Goal: Navigation & Orientation: Find specific page/section

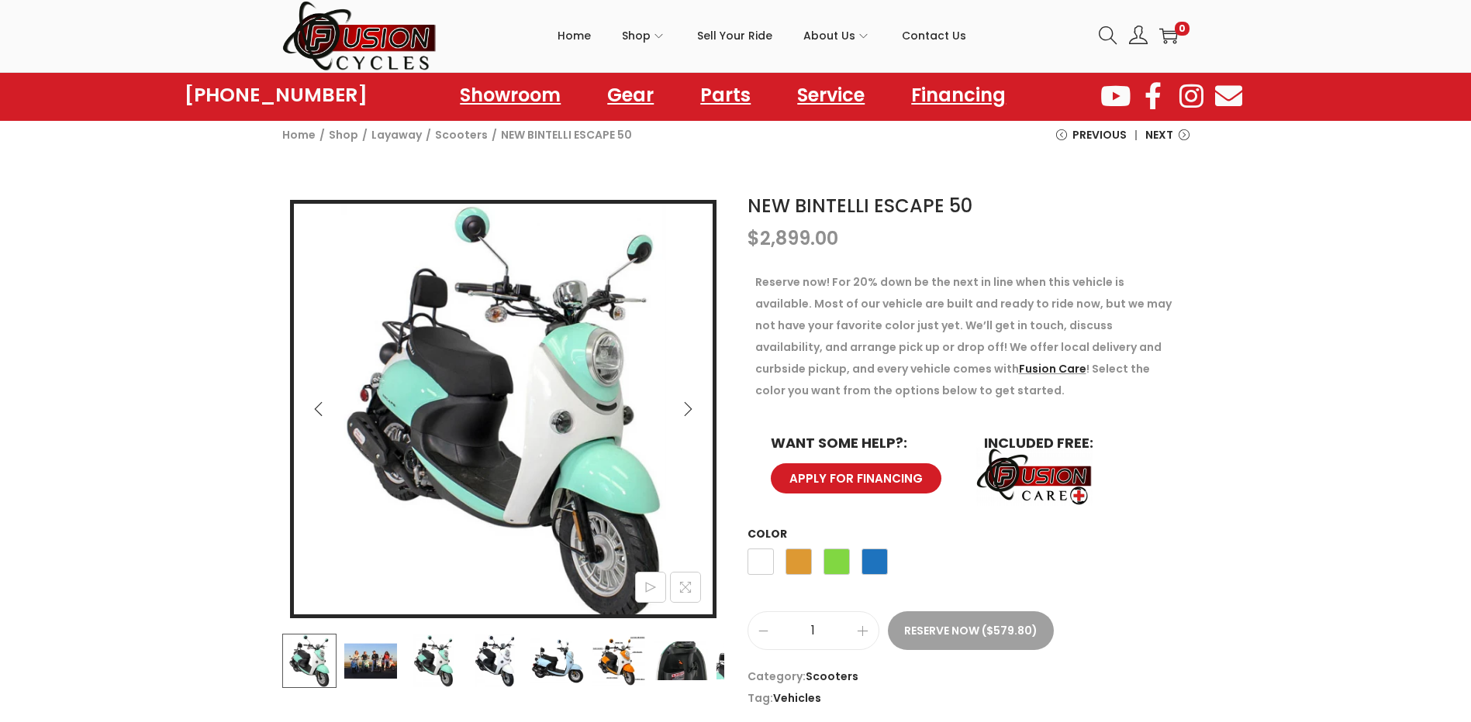
scroll to position [78, 0]
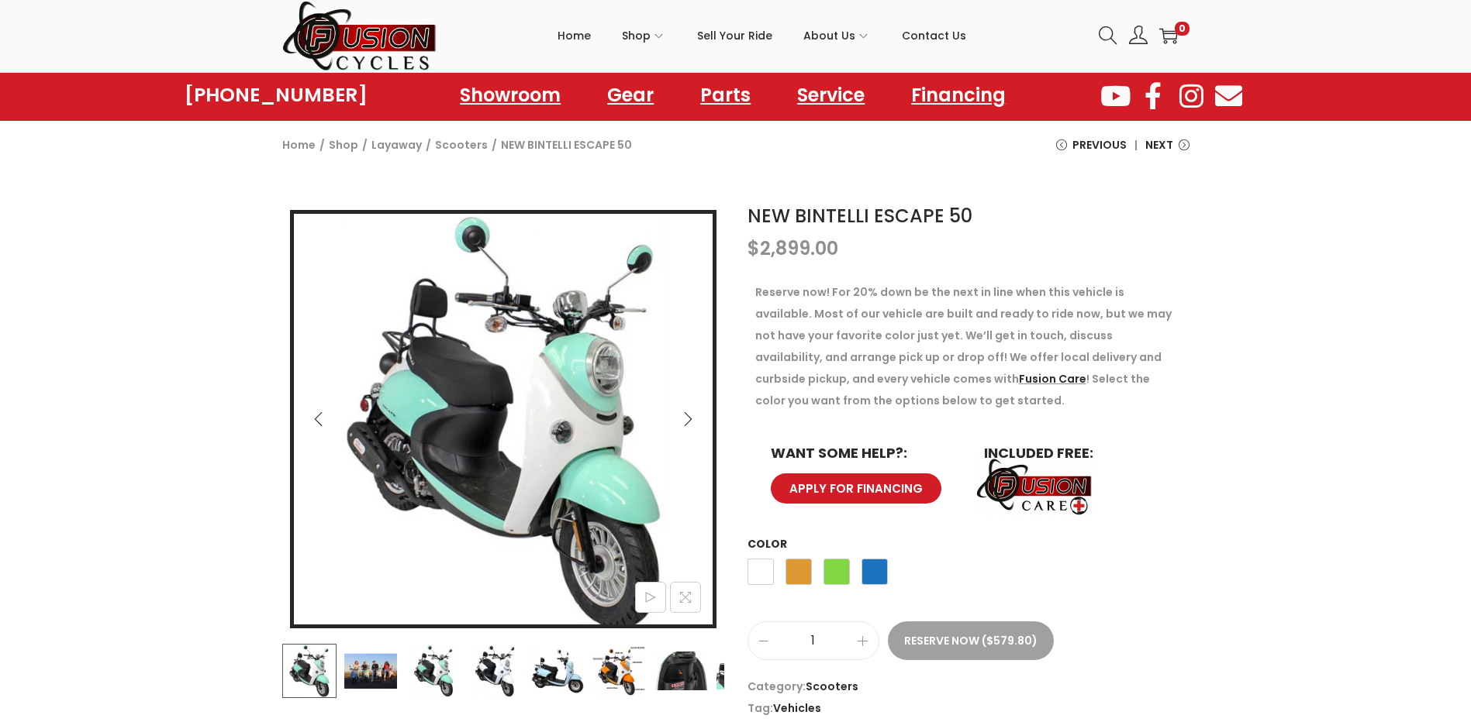
click at [433, 681] on img at bounding box center [432, 671] width 54 height 54
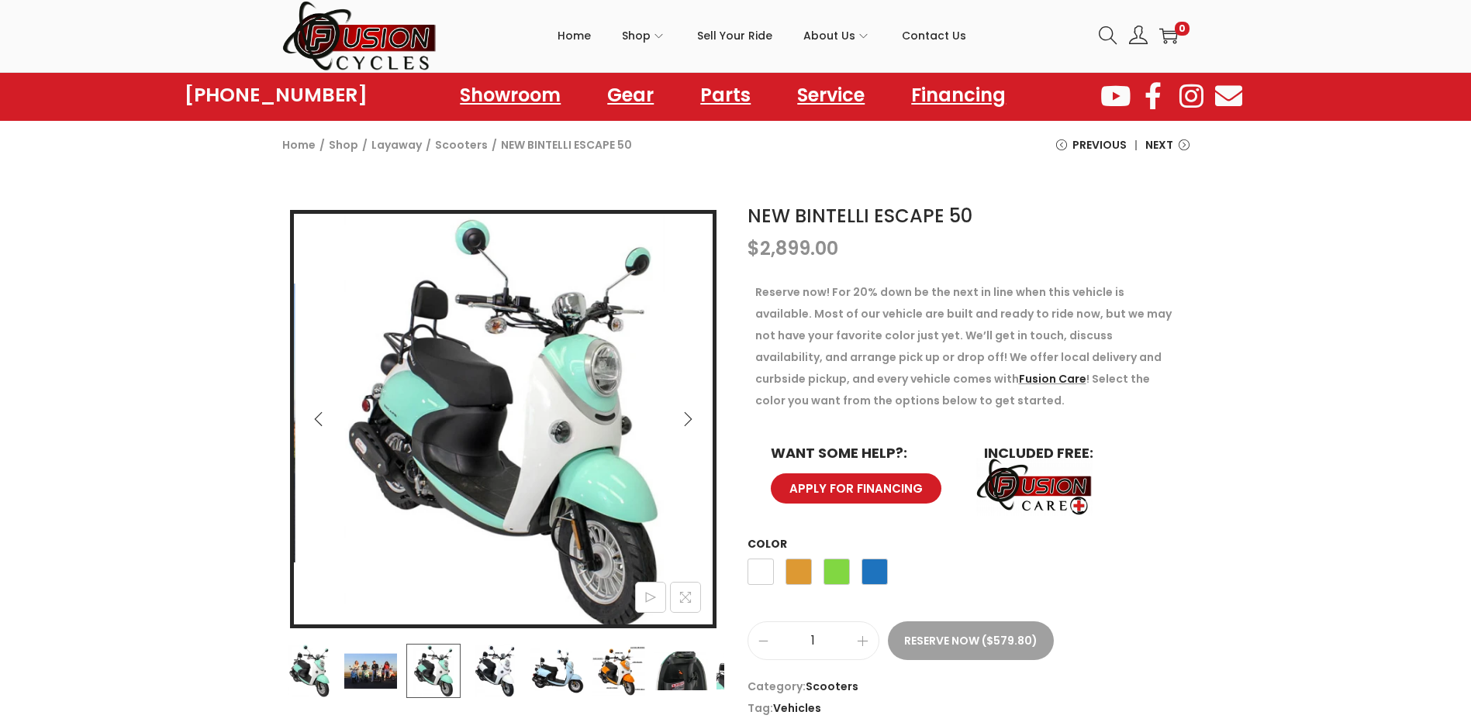
click at [498, 676] on img at bounding box center [494, 671] width 54 height 54
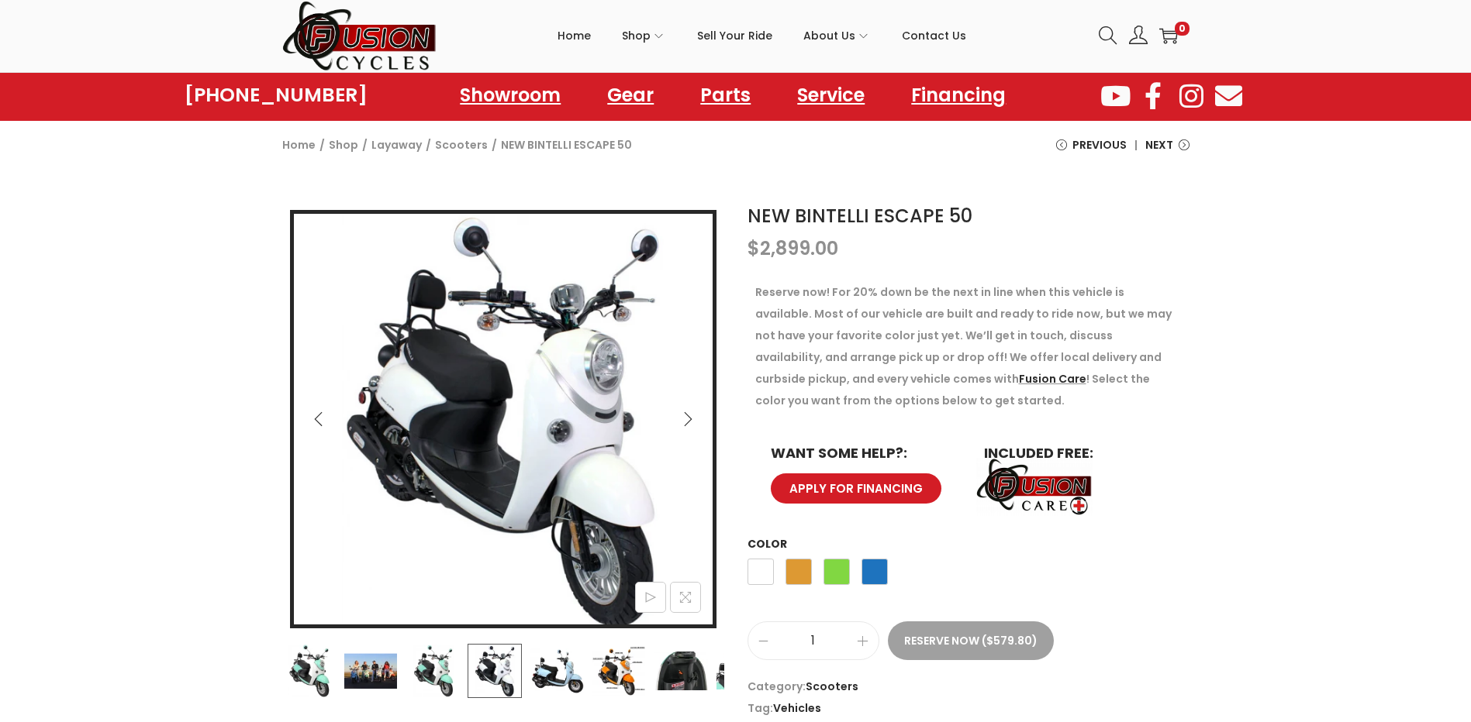
click at [574, 665] on img at bounding box center [556, 671] width 54 height 54
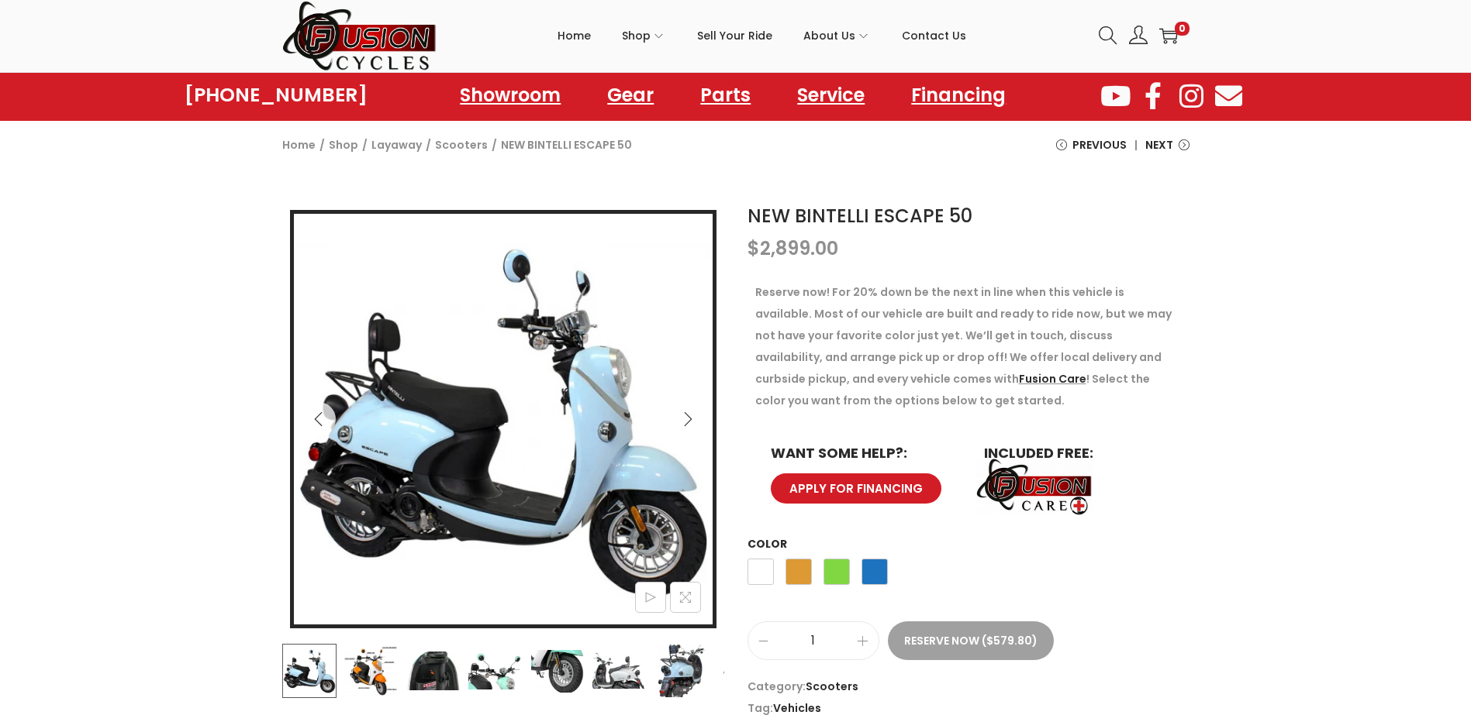
click at [375, 665] on img at bounding box center [370, 671] width 54 height 54
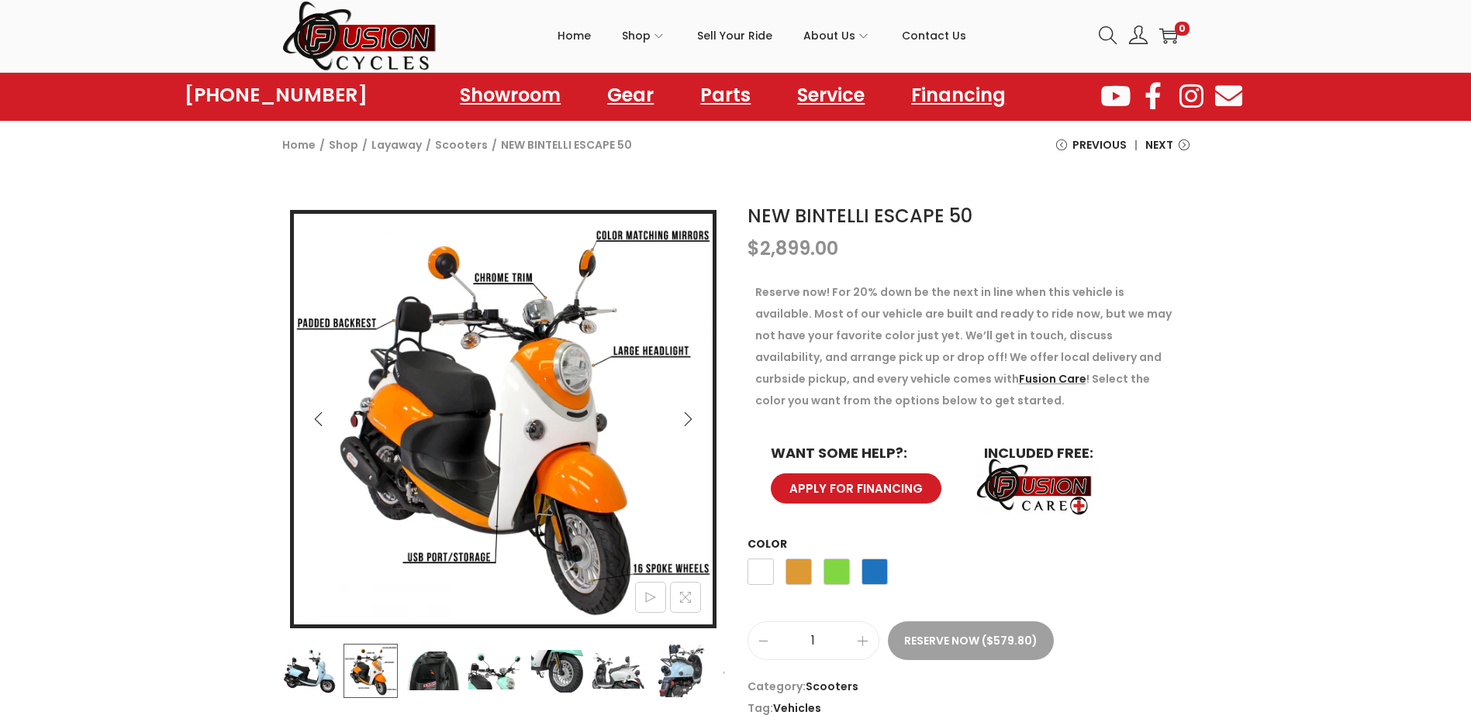
click at [316, 675] on img at bounding box center [308, 671] width 54 height 54
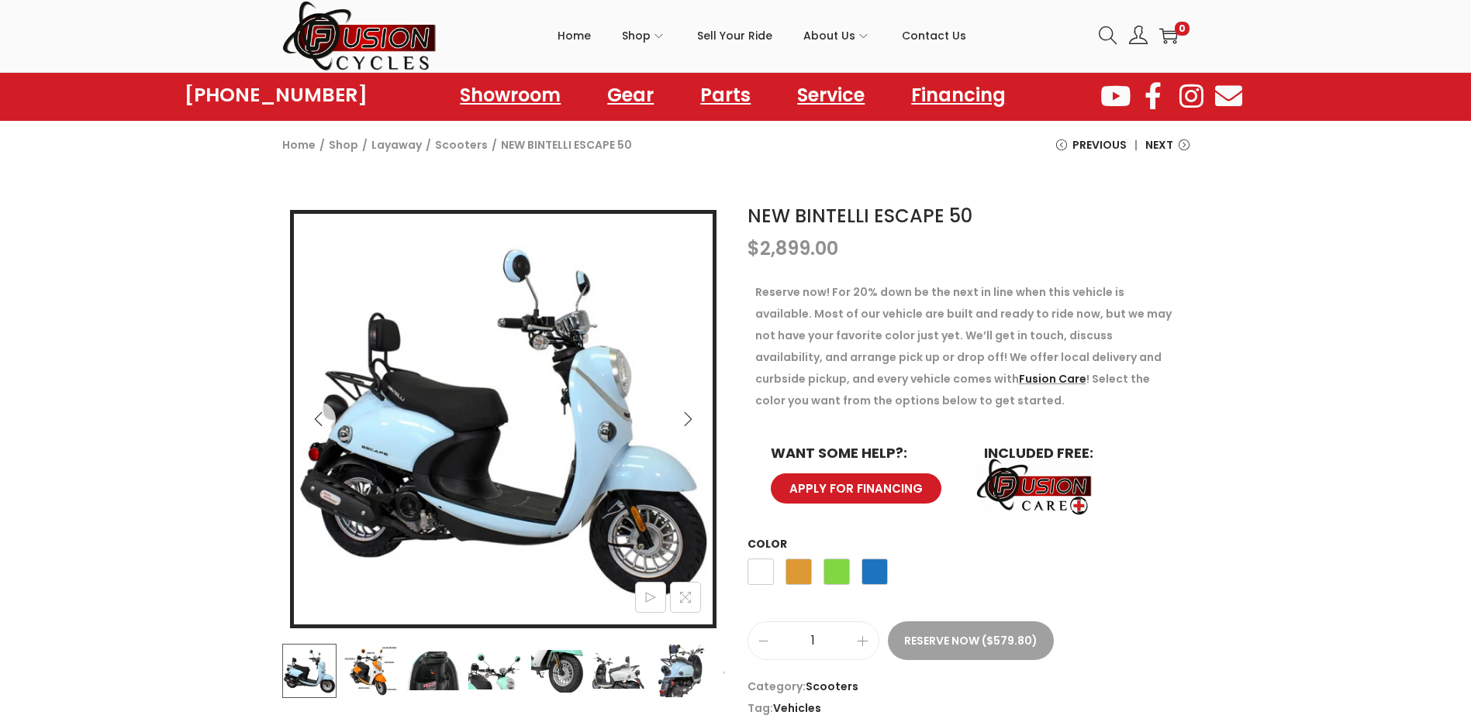
click at [489, 674] on img at bounding box center [494, 671] width 54 height 54
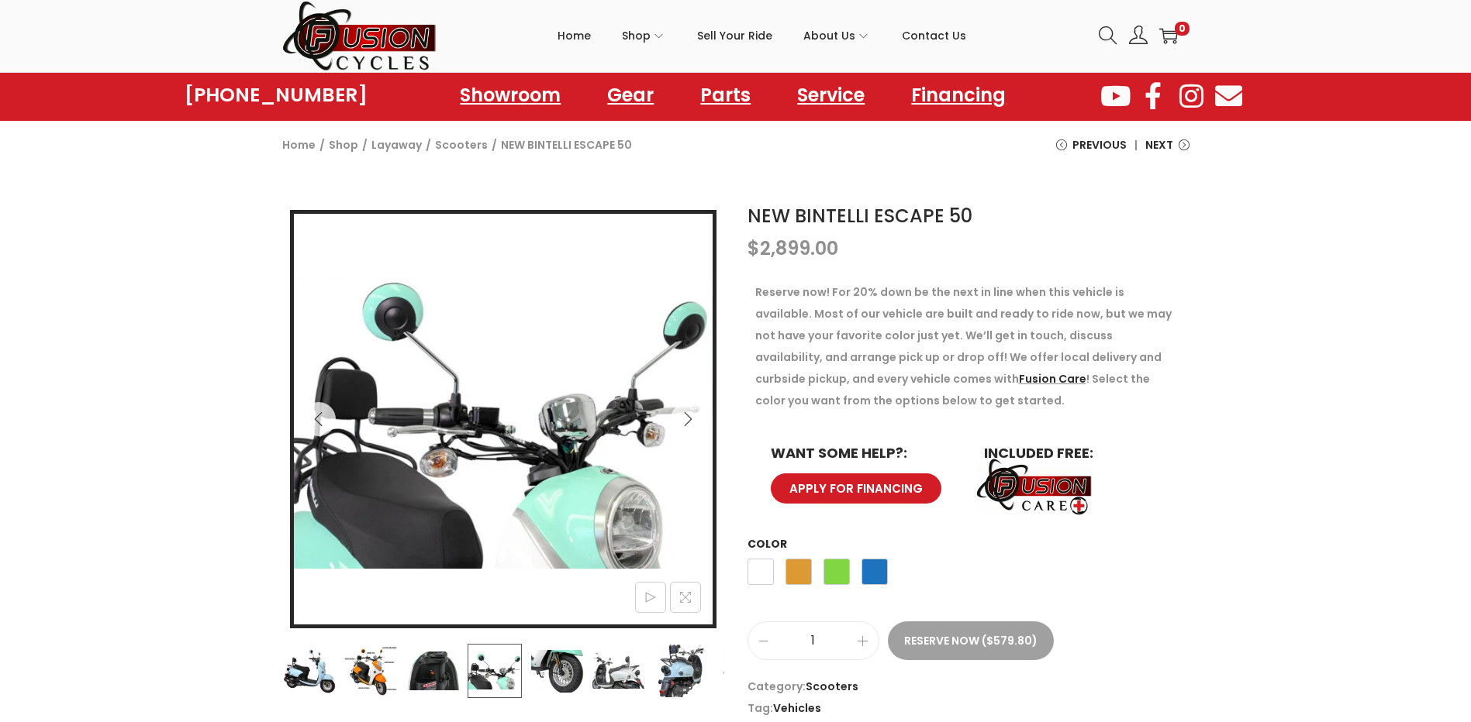
click at [329, 673] on img at bounding box center [308, 671] width 54 height 54
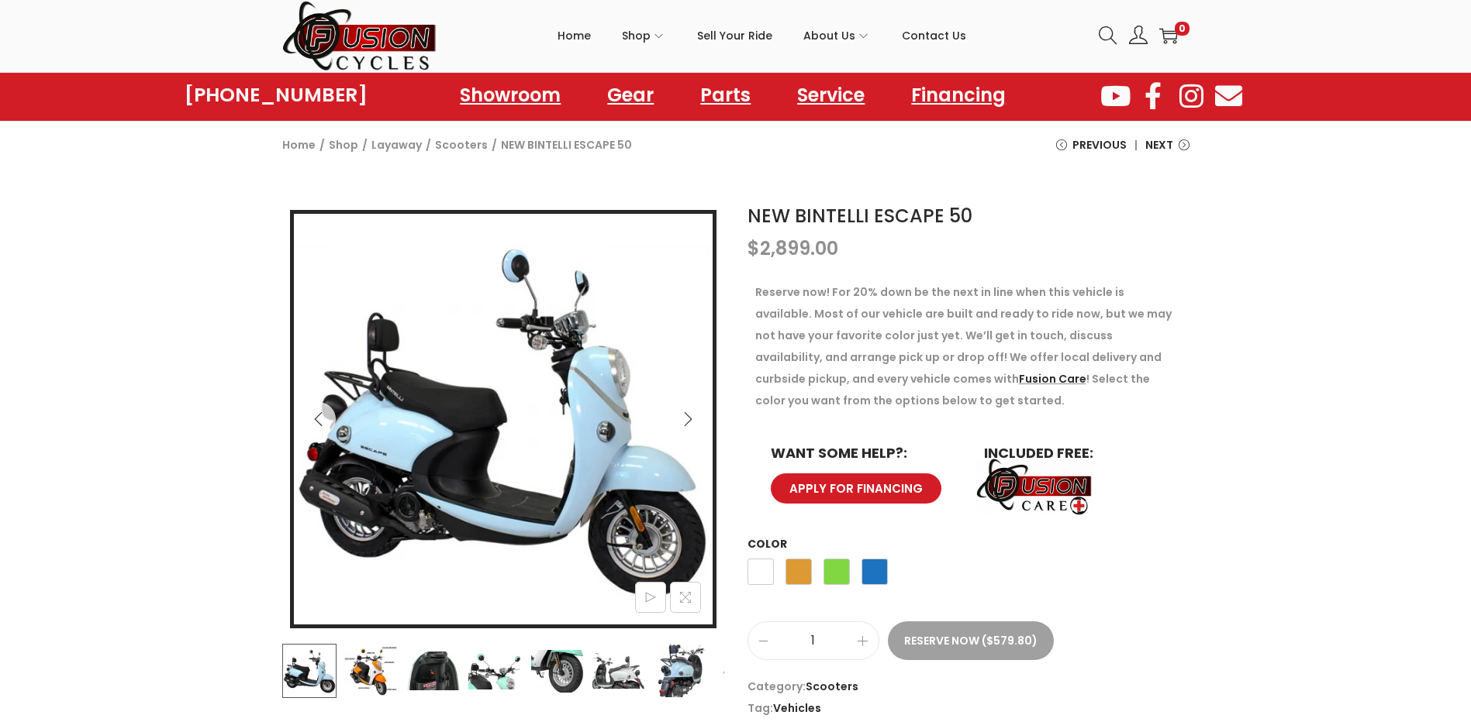
click at [376, 681] on img at bounding box center [370, 671] width 54 height 54
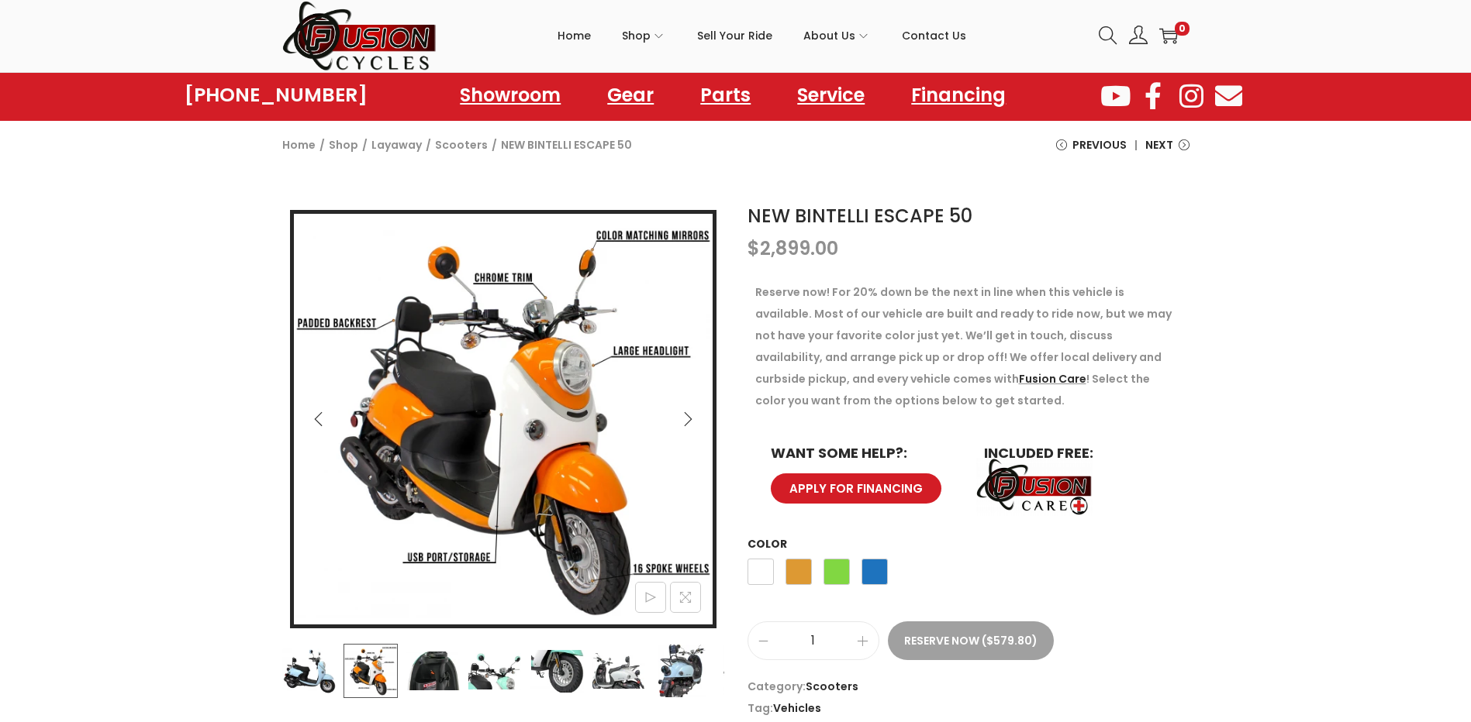
click at [324, 406] on button "Previous" at bounding box center [319, 419] width 34 height 34
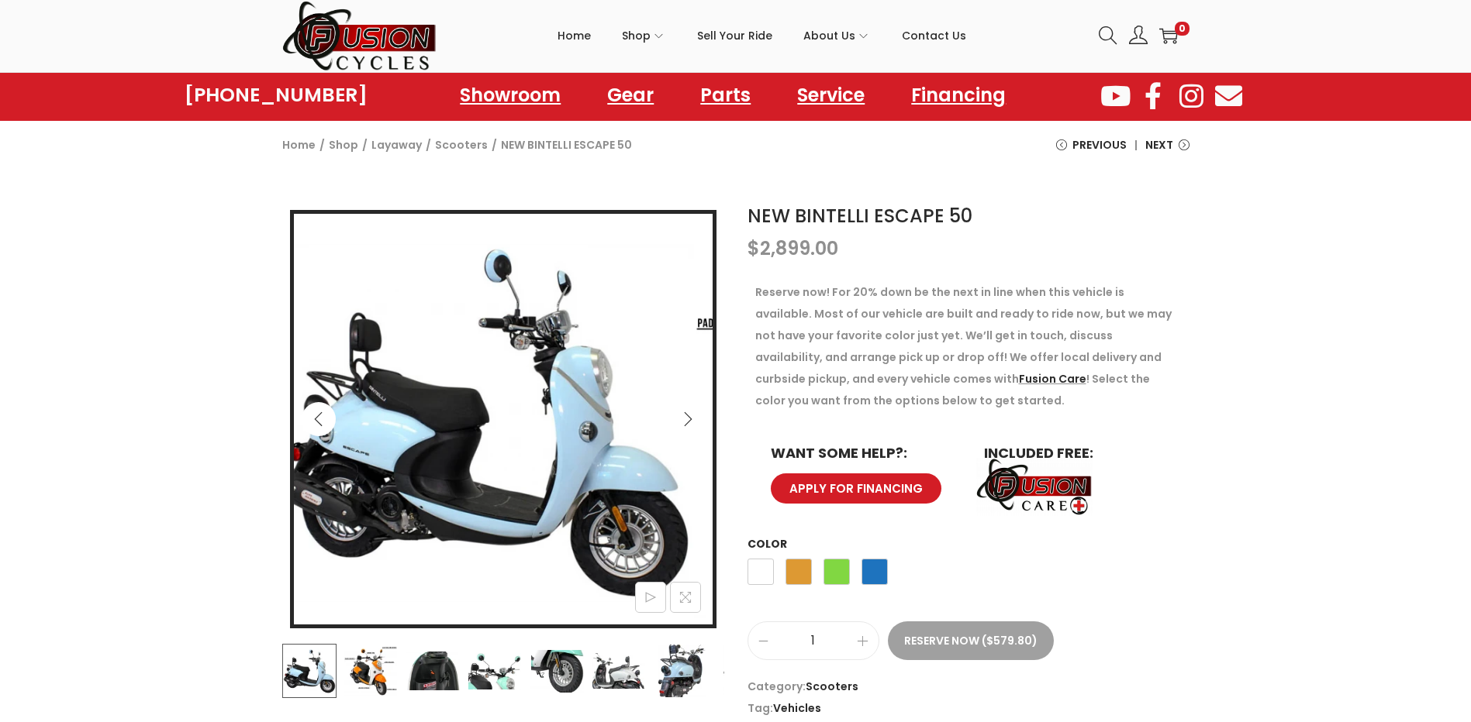
click at [324, 406] on button "Previous" at bounding box center [319, 419] width 34 height 34
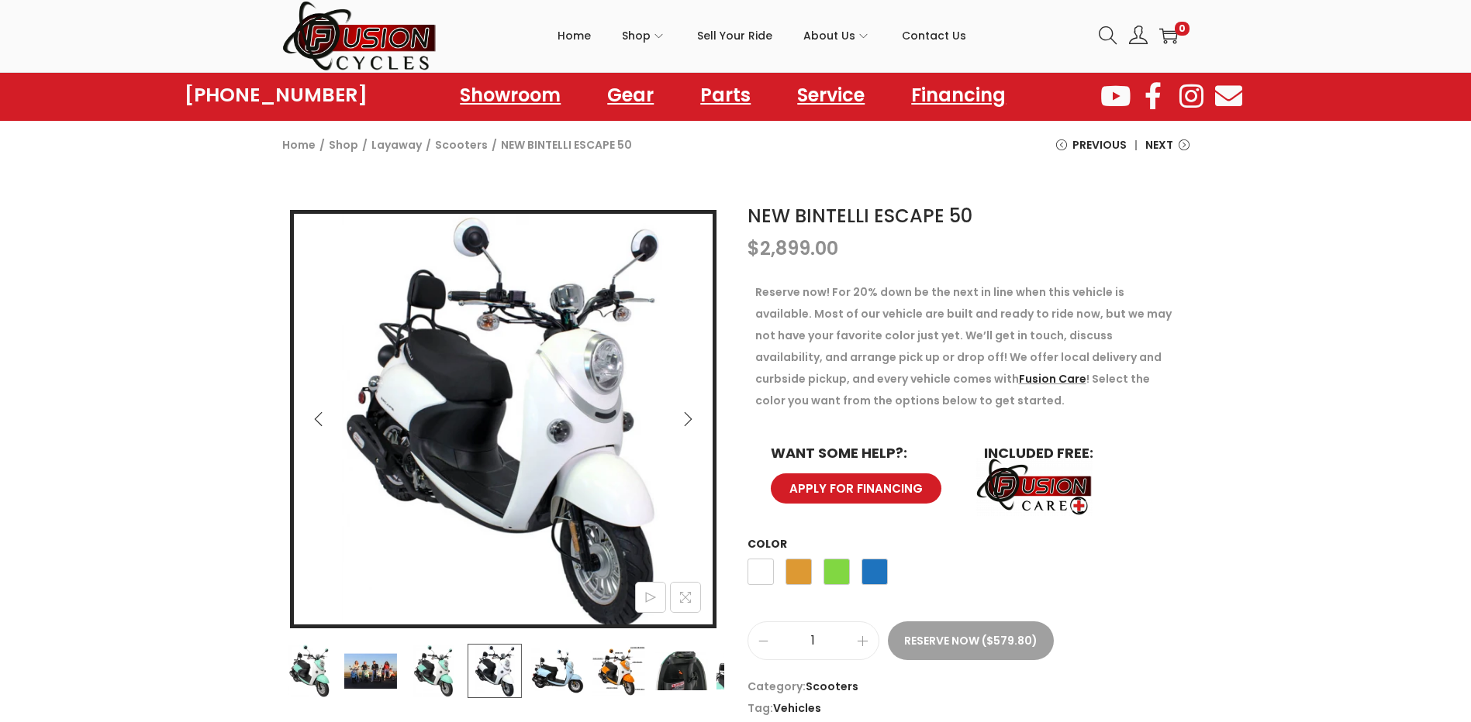
click at [324, 406] on button "Previous" at bounding box center [319, 419] width 34 height 34
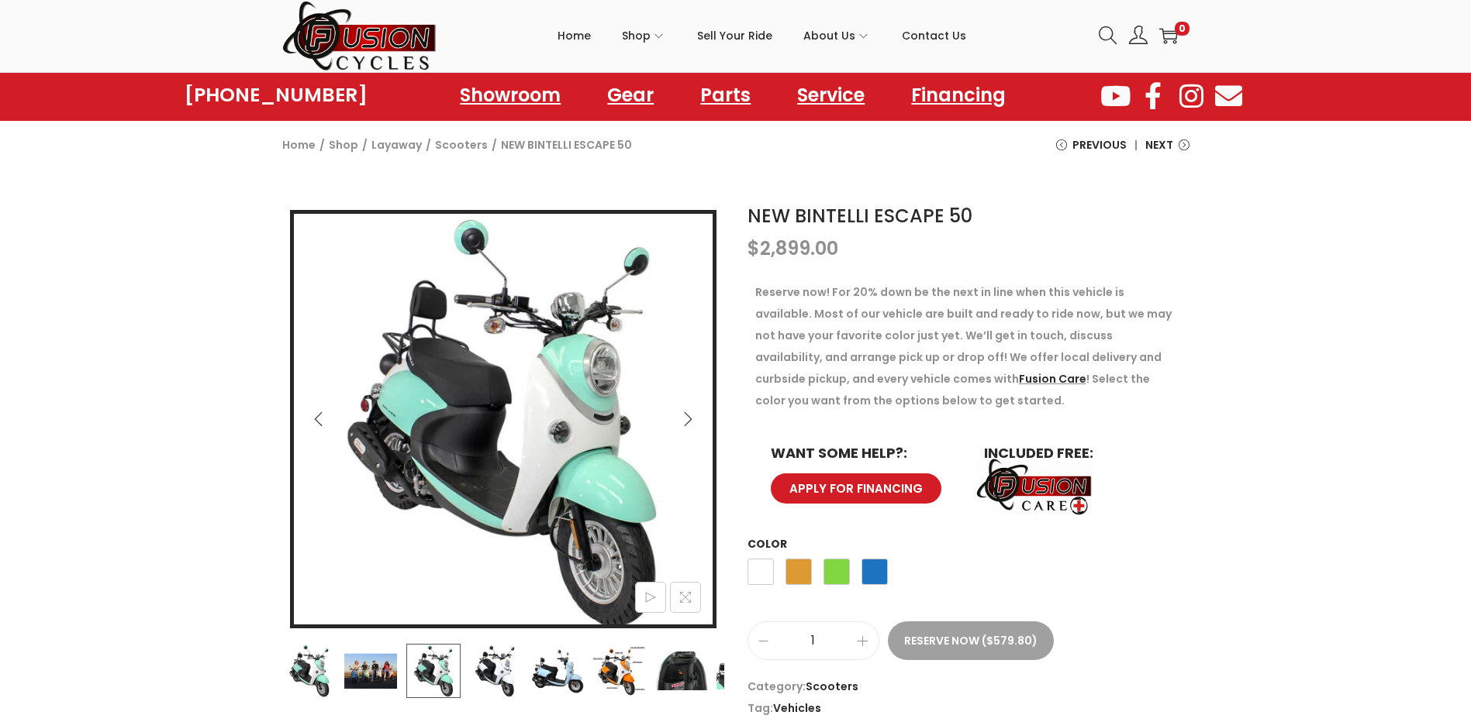
click at [324, 406] on button "Previous" at bounding box center [319, 419] width 34 height 34
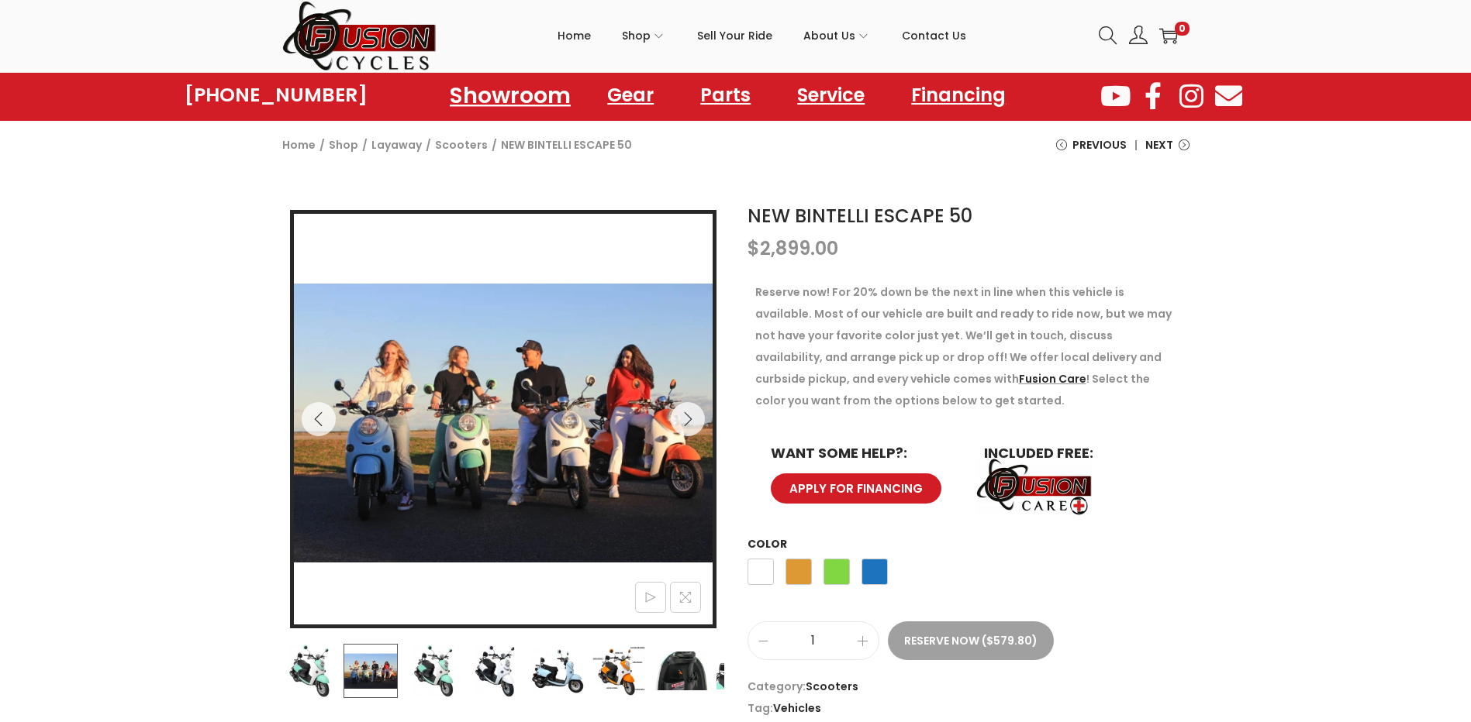
click at [532, 96] on link "Showroom" at bounding box center [510, 95] width 158 height 43
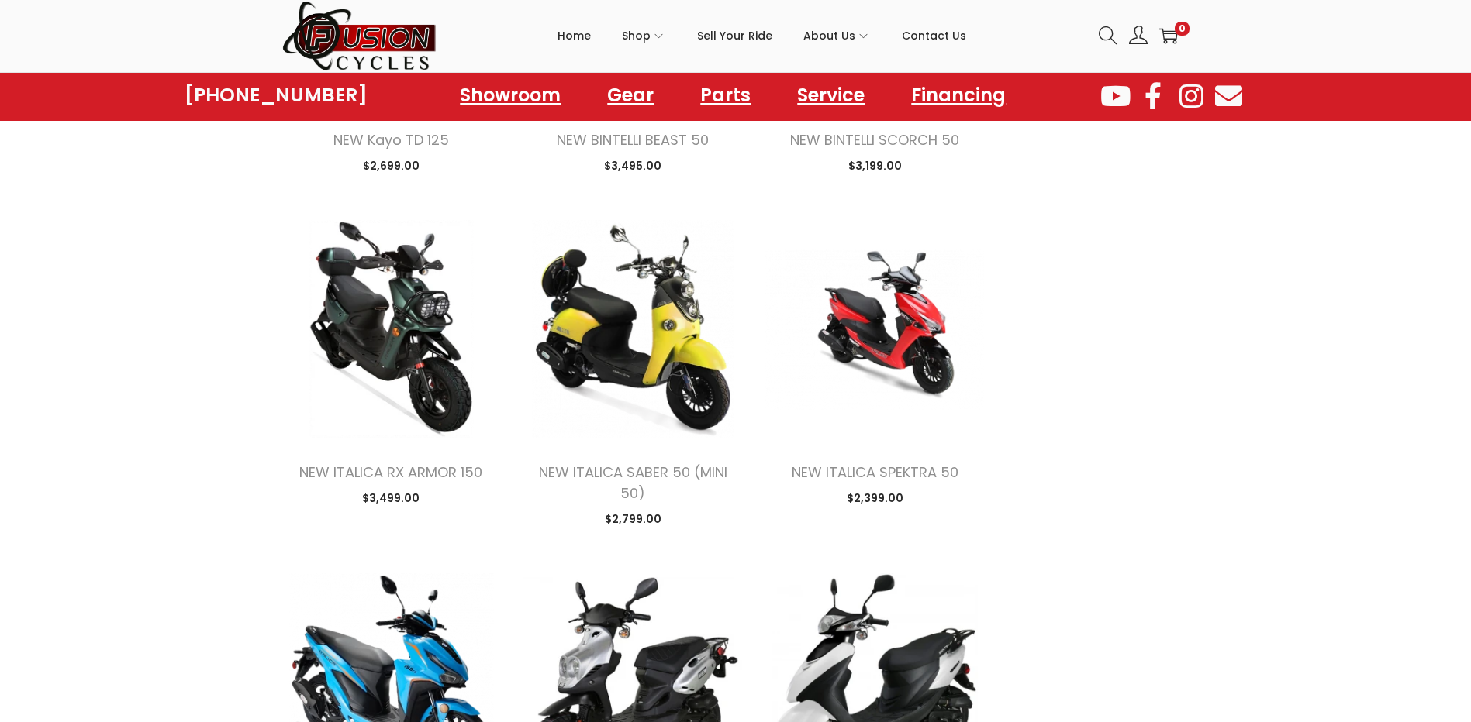
scroll to position [2093, 0]
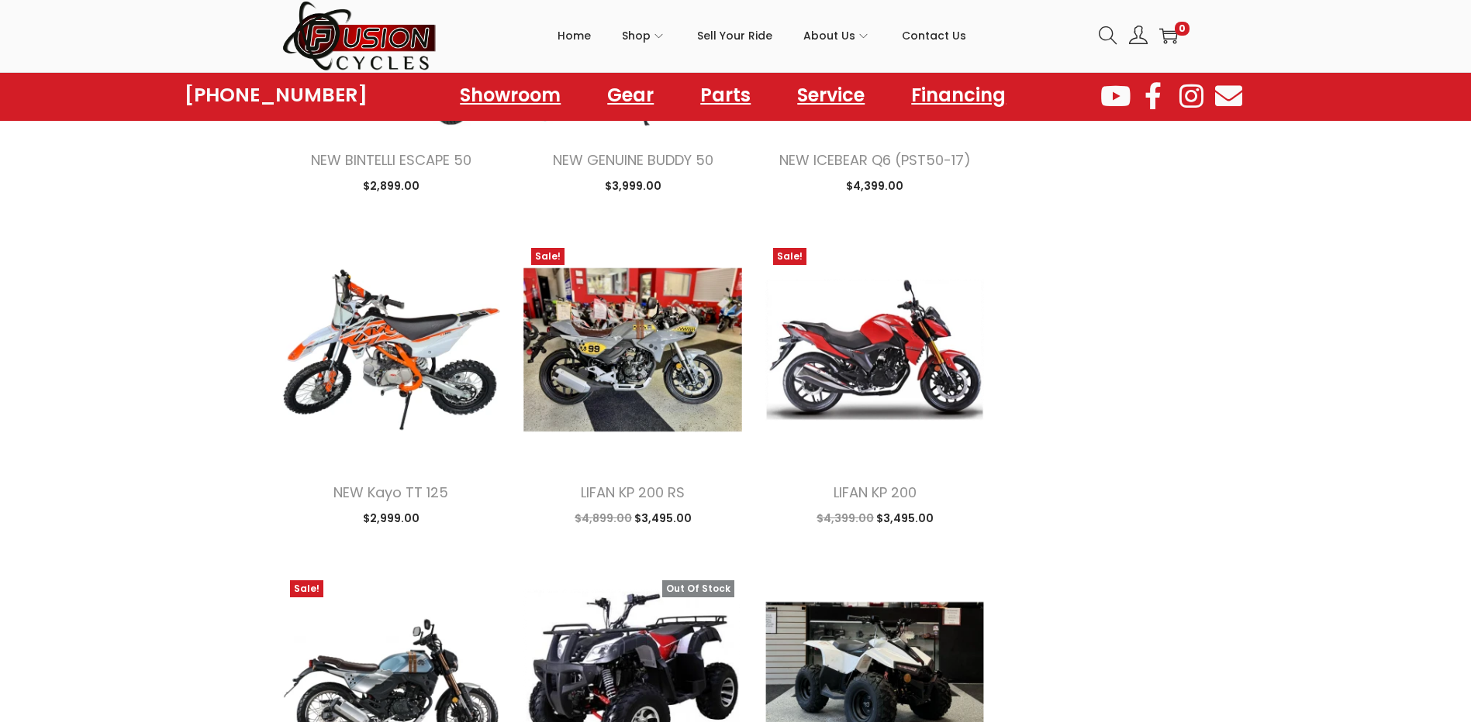
scroll to position [3488, 0]
